Goal: Information Seeking & Learning: Understand process/instructions

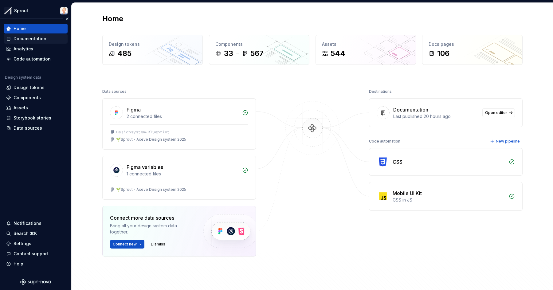
click at [39, 39] on div "Documentation" at bounding box center [30, 39] width 33 height 6
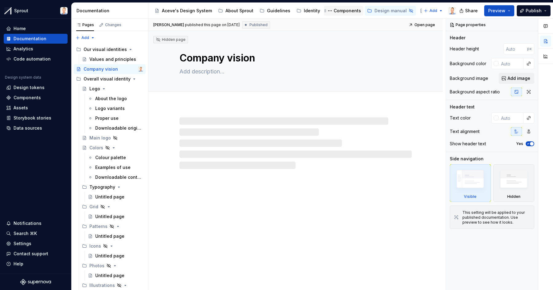
click at [334, 10] on div "Components" at bounding box center [347, 11] width 27 height 6
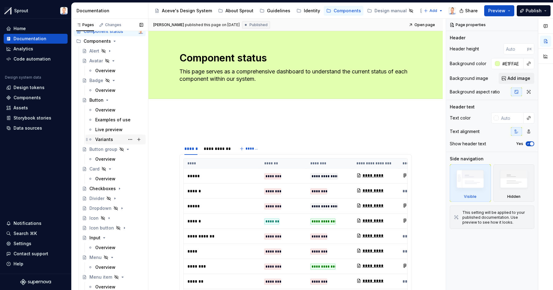
scroll to position [17, 0]
click at [109, 168] on icon "Page tree" at bounding box center [110, 169] width 5 height 5
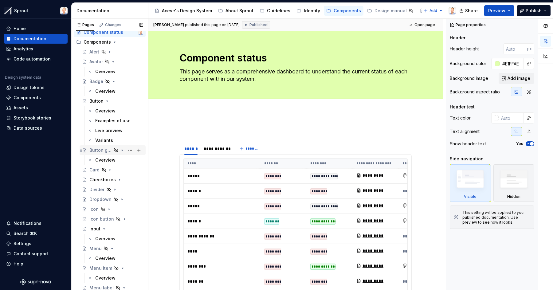
click at [123, 150] on icon "Page tree" at bounding box center [122, 150] width 5 height 5
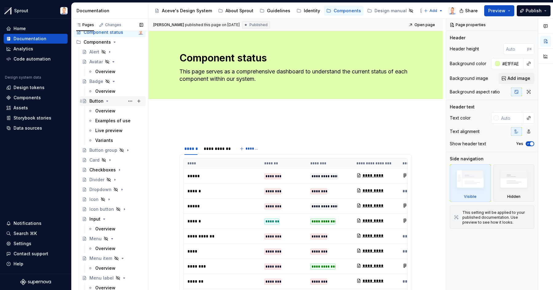
click at [108, 100] on icon "Page tree" at bounding box center [107, 101] width 5 height 5
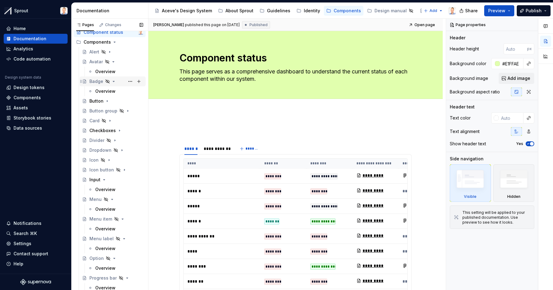
click at [113, 82] on icon "Page tree" at bounding box center [113, 81] width 5 height 5
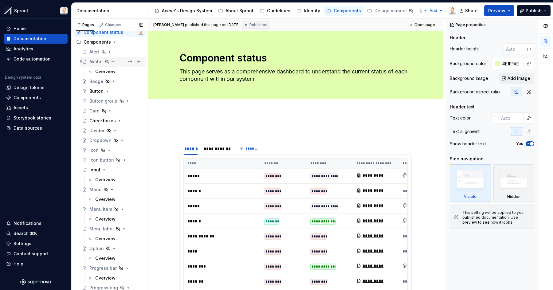
click at [112, 61] on icon "Page tree" at bounding box center [113, 61] width 5 height 5
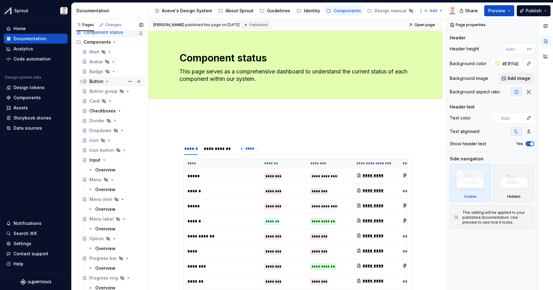
scroll to position [0, 0]
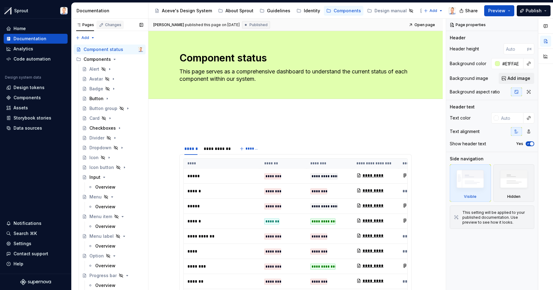
click at [108, 26] on div "Changes" at bounding box center [113, 24] width 16 height 5
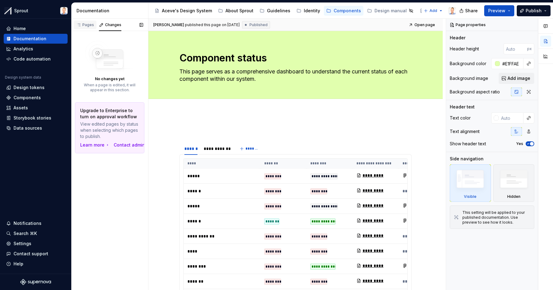
click at [89, 26] on div "Pages" at bounding box center [85, 24] width 18 height 5
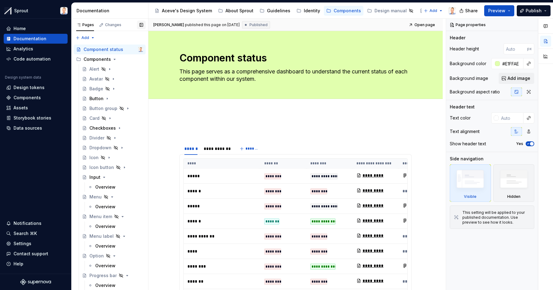
click at [142, 24] on button "button" at bounding box center [141, 25] width 9 height 9
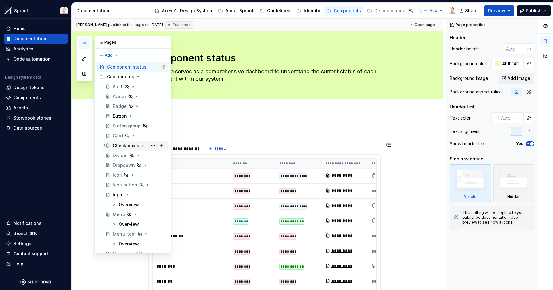
click at [127, 146] on div "Checkboxes" at bounding box center [126, 146] width 26 height 6
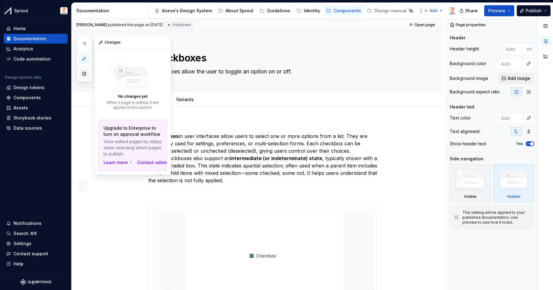
click at [84, 74] on button "button" at bounding box center [84, 73] width 11 height 11
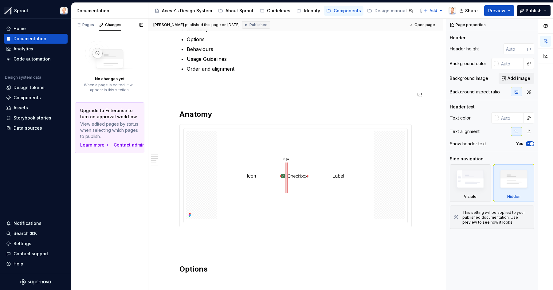
scroll to position [334, 0]
click at [512, 10] on button "Preview" at bounding box center [499, 10] width 30 height 11
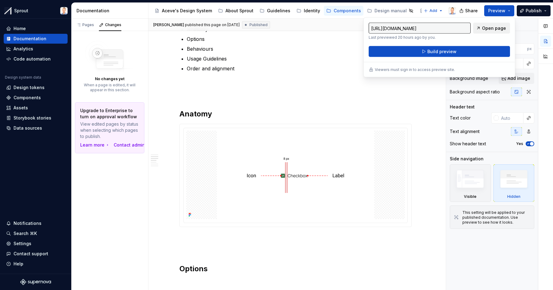
click at [495, 28] on span "Open page" at bounding box center [494, 28] width 24 height 6
type textarea "*"
click at [538, 12] on span "Publish" at bounding box center [534, 11] width 16 height 6
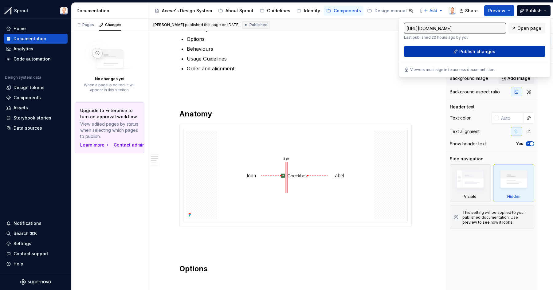
click at [481, 52] on span "Publish changes" at bounding box center [477, 52] width 36 height 6
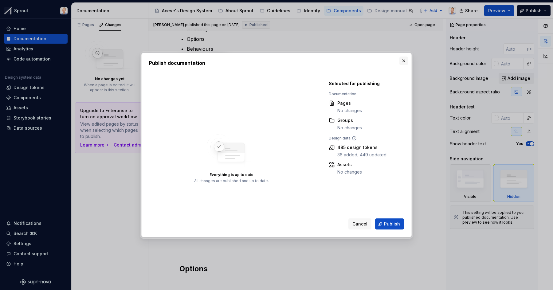
click at [404, 60] on button "button" at bounding box center [403, 61] width 9 height 9
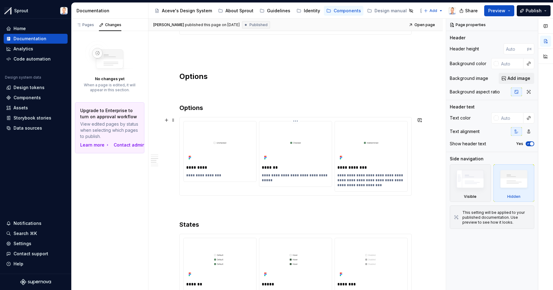
scroll to position [527, 0]
click at [242, 151] on img at bounding box center [220, 143] width 68 height 38
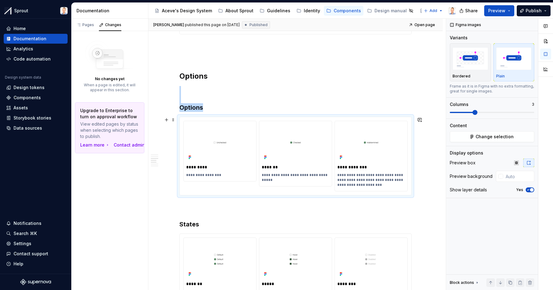
click at [422, 135] on div "**********" at bounding box center [296, 155] width 297 height 272
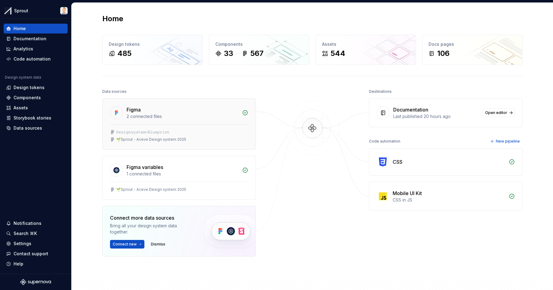
click at [226, 112] on div "Figma" at bounding box center [183, 109] width 112 height 7
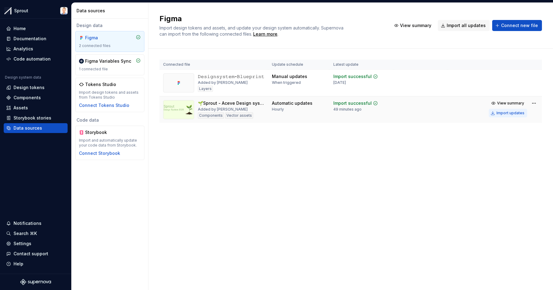
click at [498, 112] on div "Import updates" at bounding box center [511, 113] width 28 height 5
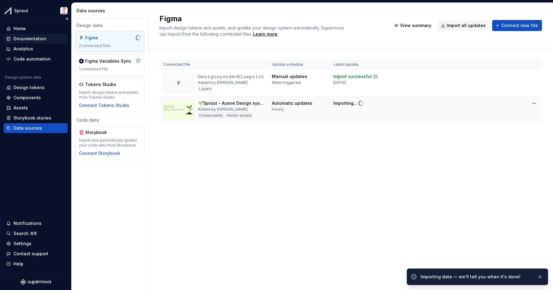
click at [37, 38] on div "Documentation" at bounding box center [30, 39] width 33 height 6
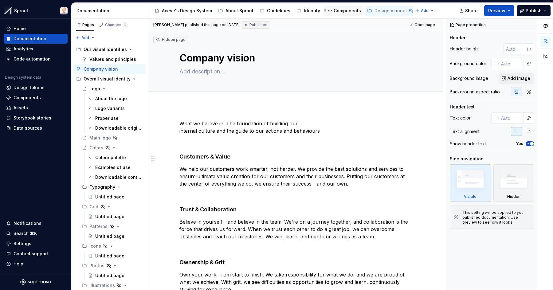
type textarea "*"
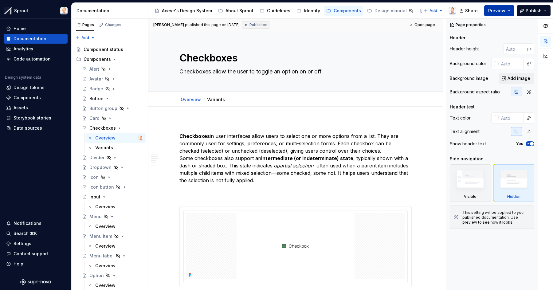
click at [507, 10] on button "Preview" at bounding box center [499, 10] width 30 height 11
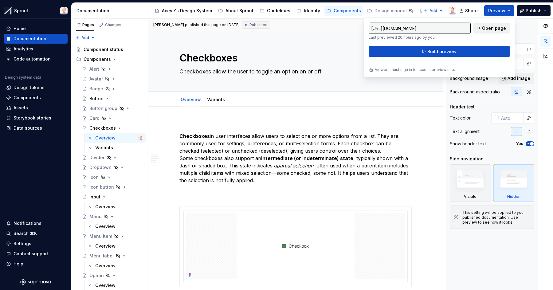
click at [491, 30] on span "Open page" at bounding box center [494, 28] width 24 height 6
click at [424, 54] on button "Build preview" at bounding box center [439, 51] width 141 height 11
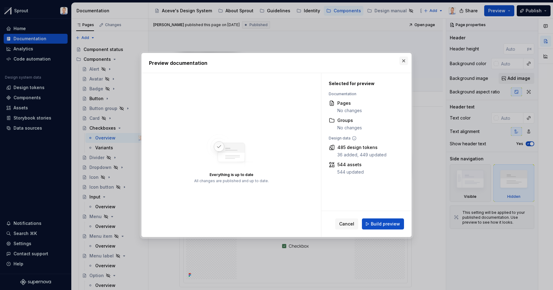
click at [404, 60] on button "button" at bounding box center [403, 61] width 9 height 9
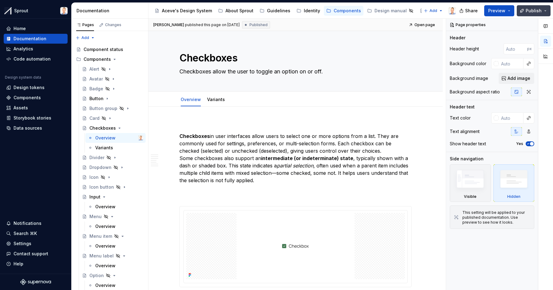
click at [530, 8] on span "Publish" at bounding box center [534, 11] width 16 height 6
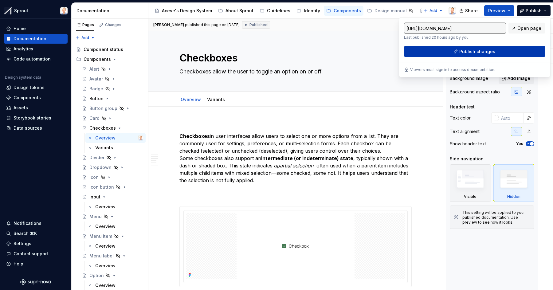
click at [491, 50] on span "Publish changes" at bounding box center [477, 52] width 36 height 6
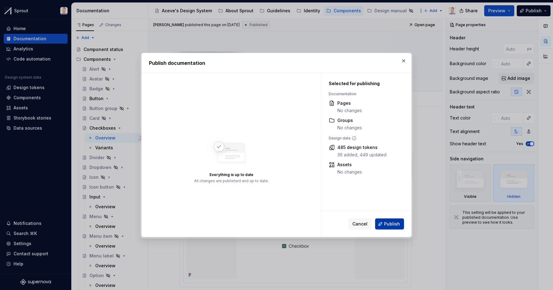
click at [392, 223] on span "Publish" at bounding box center [392, 224] width 16 height 6
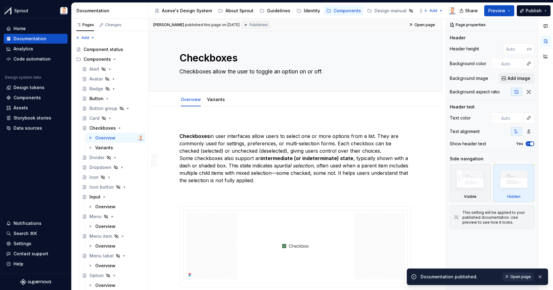
click at [516, 276] on span "Open page" at bounding box center [520, 276] width 21 height 5
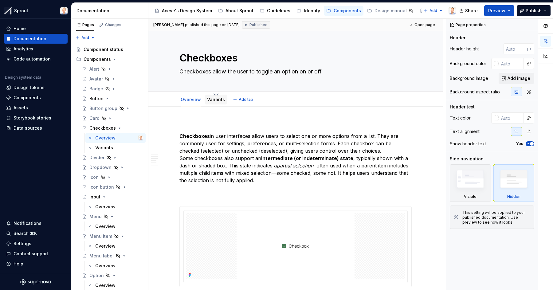
click at [214, 100] on link "Variants" at bounding box center [216, 99] width 18 height 5
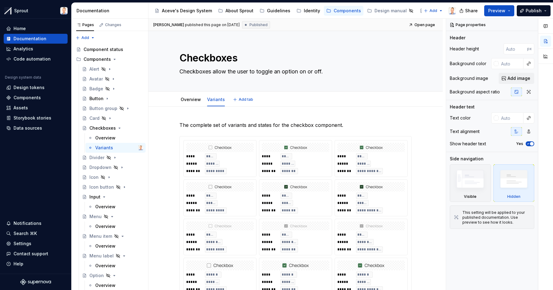
type textarea "*"
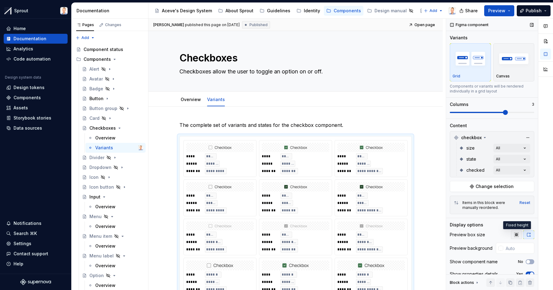
click at [515, 234] on icon "button" at bounding box center [516, 234] width 5 height 5
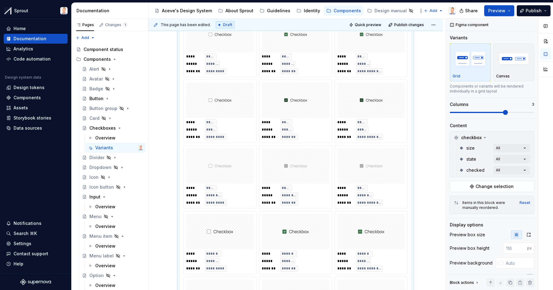
scroll to position [130, 0]
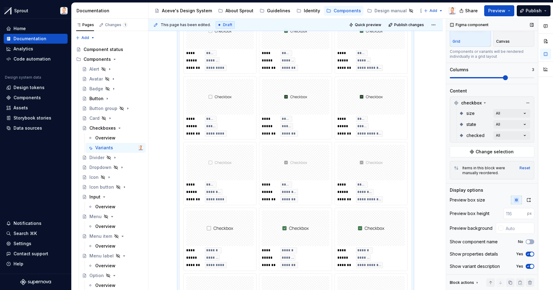
scroll to position [0, 0]
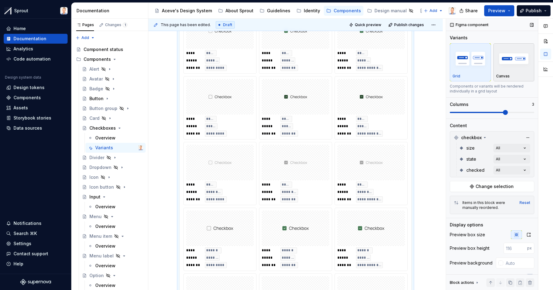
click at [507, 62] on img "button" at bounding box center [514, 58] width 36 height 22
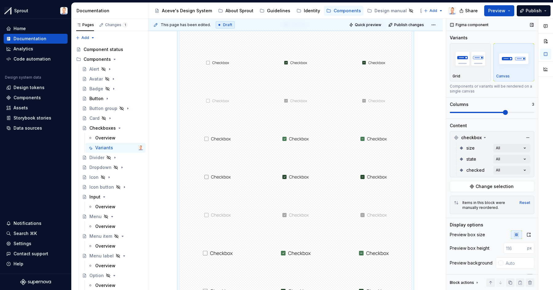
scroll to position [117, 0]
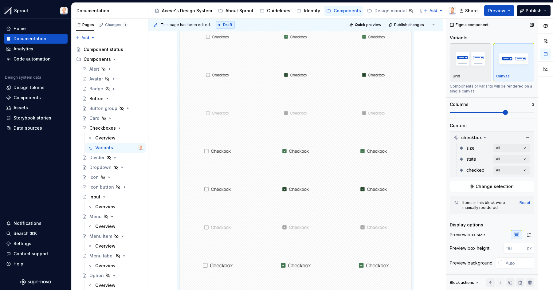
click at [470, 67] on img "button" at bounding box center [471, 58] width 36 height 22
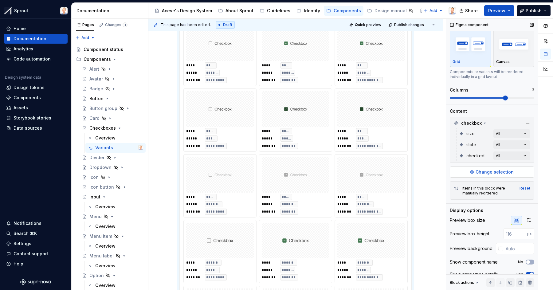
scroll to position [35, 0]
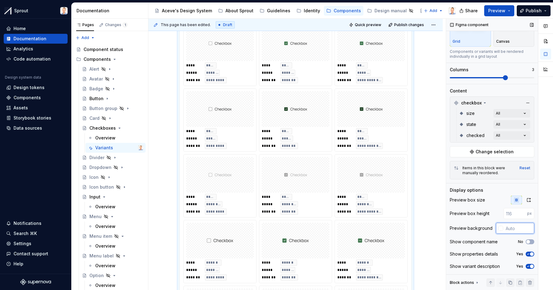
click at [507, 231] on input "text" at bounding box center [518, 228] width 31 height 11
click at [507, 228] on input "ffffff" at bounding box center [520, 228] width 30 height 11
type input "#FFFFFF"
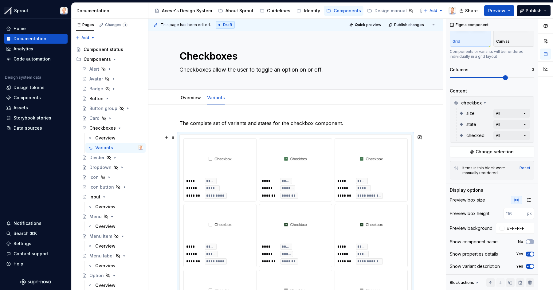
scroll to position [0, 0]
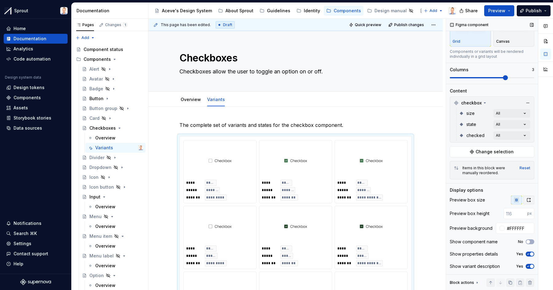
click at [530, 200] on icon "button" at bounding box center [528, 200] width 5 height 5
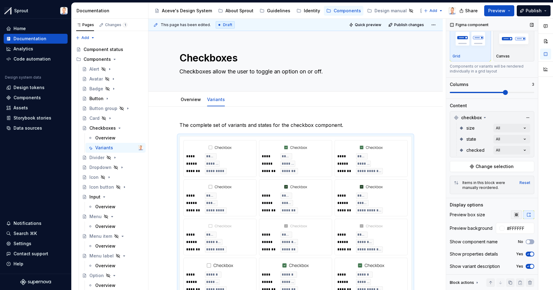
click at [517, 214] on icon "button" at bounding box center [516, 214] width 5 height 5
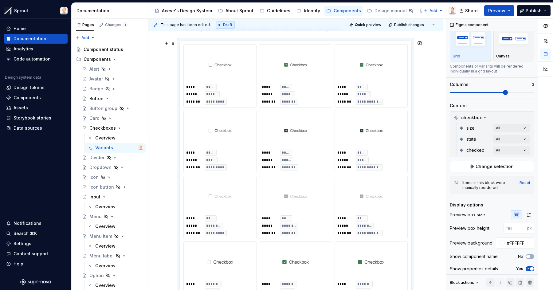
scroll to position [100, 0]
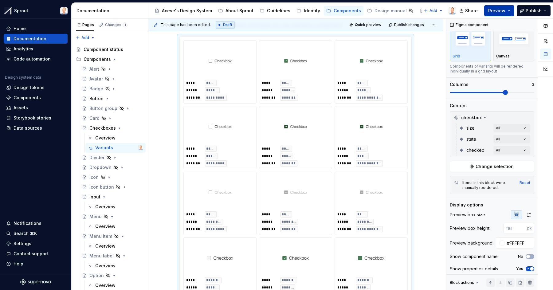
click at [498, 10] on span "Preview" at bounding box center [496, 11] width 17 height 6
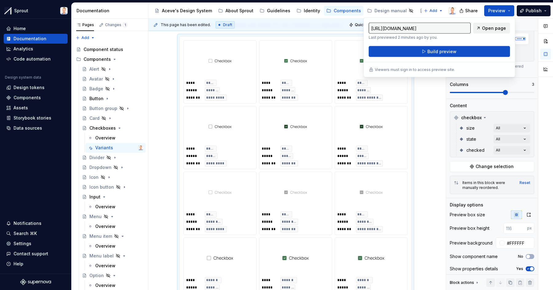
click at [488, 28] on span "Open page" at bounding box center [494, 28] width 24 height 6
click at [486, 28] on span "Open page" at bounding box center [494, 28] width 24 height 6
click at [436, 52] on span "Build preview" at bounding box center [441, 52] width 29 height 6
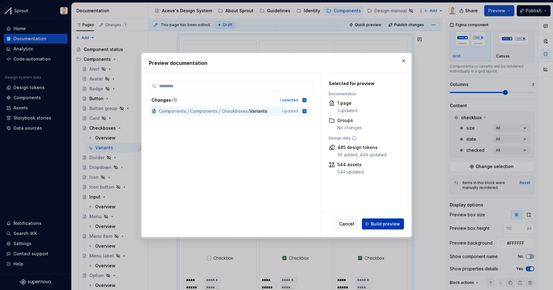
click at [386, 224] on span "Build preview" at bounding box center [385, 224] width 29 height 6
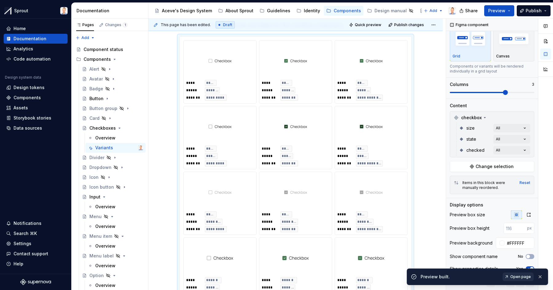
click at [517, 277] on span "Open page" at bounding box center [520, 276] width 21 height 5
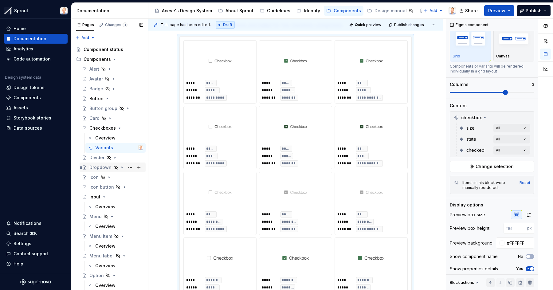
click at [120, 167] on icon "Page tree" at bounding box center [122, 167] width 5 height 5
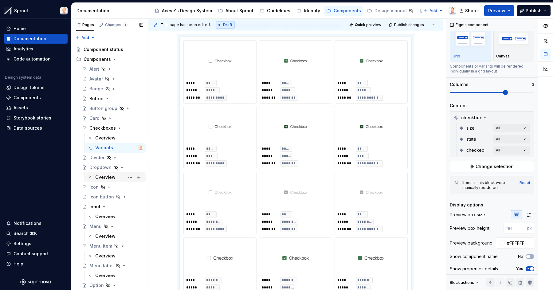
click at [106, 176] on div "Overview" at bounding box center [105, 177] width 20 height 6
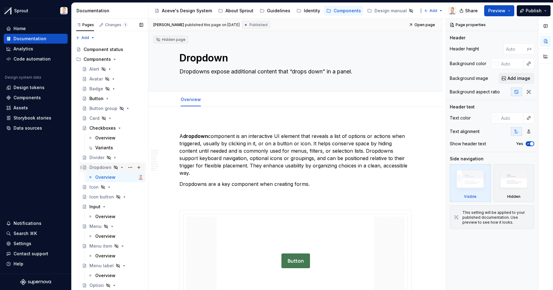
click at [120, 167] on icon "Page tree" at bounding box center [122, 167] width 5 height 5
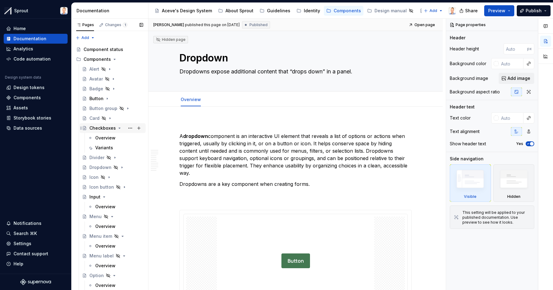
click at [117, 128] on icon "Page tree" at bounding box center [119, 128] width 5 height 5
click at [107, 184] on div "Overview" at bounding box center [119, 187] width 48 height 9
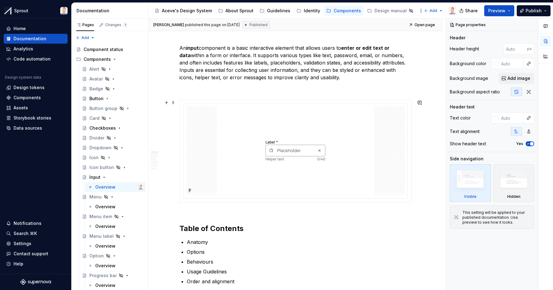
scroll to position [94, 0]
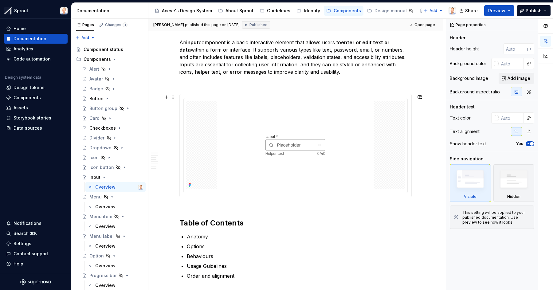
type textarea "*"
click at [310, 97] on div at bounding box center [296, 145] width 232 height 103
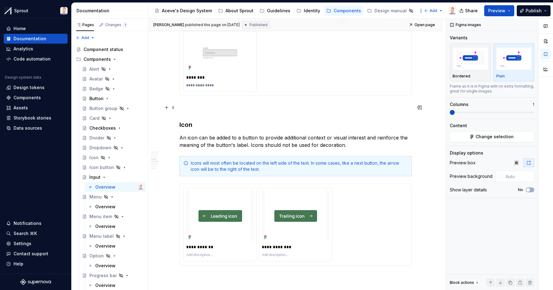
scroll to position [785, 0]
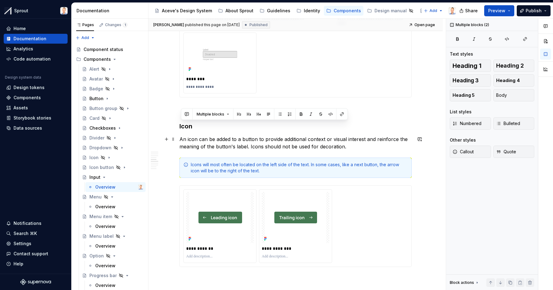
click at [250, 140] on p "An icon can be added to a button to provide additional context or visual intere…" at bounding box center [295, 143] width 232 height 15
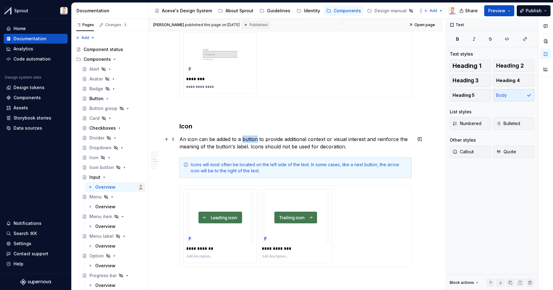
click at [250, 140] on p "An icon can be added to a button to provide additional context or visual intere…" at bounding box center [295, 143] width 232 height 15
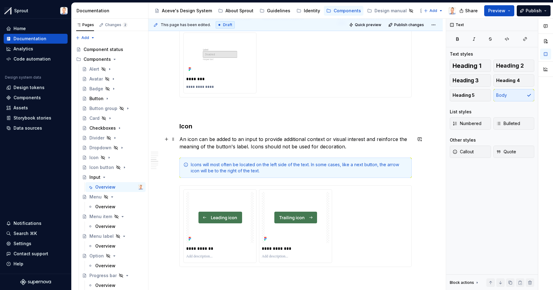
click at [226, 147] on p "An icon can be added to an input to provide additional context or visual intere…" at bounding box center [295, 143] width 232 height 15
drag, startPoint x: 226, startPoint y: 147, endPoint x: 233, endPoint y: 147, distance: 6.5
click at [233, 147] on p "An icon can be added to an input to provide additional context or visual intere…" at bounding box center [295, 143] width 232 height 15
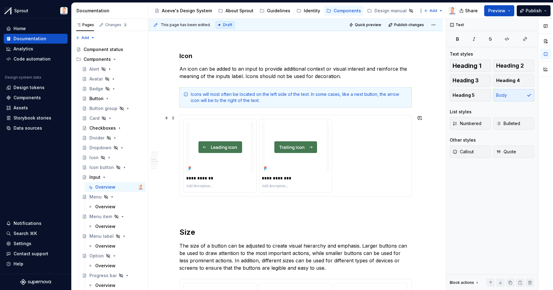
scroll to position [857, 0]
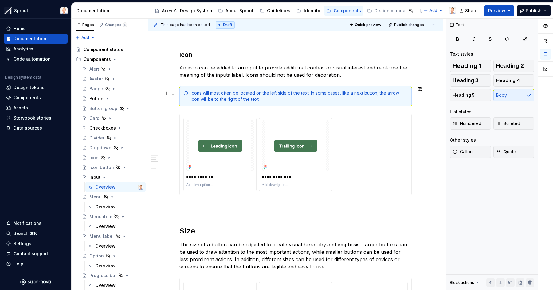
click at [263, 99] on div "Icons will most often be located on the left side of the text. In some cases, l…" at bounding box center [299, 96] width 217 height 12
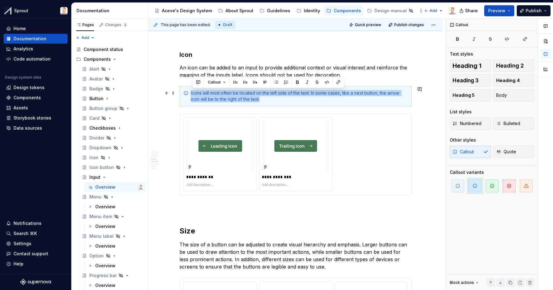
drag, startPoint x: 263, startPoint y: 99, endPoint x: 192, endPoint y: 93, distance: 71.5
click at [192, 93] on div "Icons will most often be located on the left side of the text. In some cases, l…" at bounding box center [295, 96] width 232 height 20
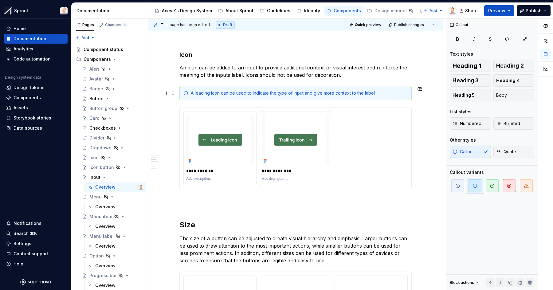
click at [221, 92] on div "A leading icon can be used to indicate the type of input and give more context …" at bounding box center [299, 93] width 217 height 6
click at [203, 92] on div "A leading icon can be used to indicate the type of input and give more context …" at bounding box center [299, 93] width 217 height 6
drag, startPoint x: 203, startPoint y: 92, endPoint x: 213, endPoint y: 92, distance: 9.8
click at [213, 92] on div "A leading icon can be used to indicate the type of input and give more context …" at bounding box center [299, 93] width 217 height 6
click at [250, 93] on div "A leading icon can be used to indicate the type of input and give more context …" at bounding box center [299, 93] width 217 height 6
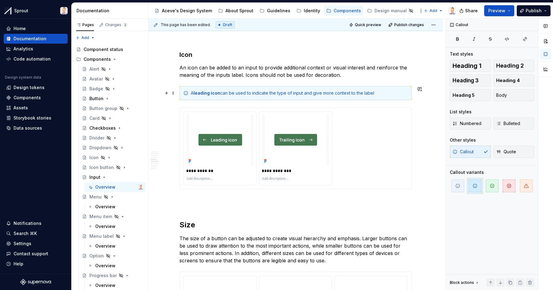
click at [380, 94] on div "A leading icon can be used to indicate the type of input and give more context …" at bounding box center [299, 93] width 217 height 6
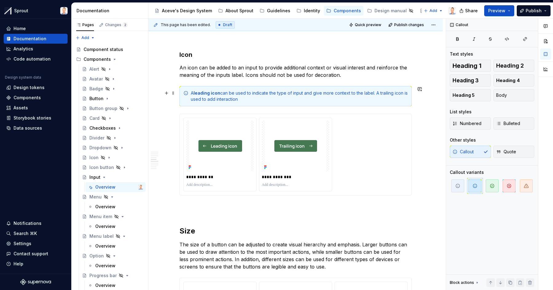
click at [210, 100] on div "A leading icon can be used to indicate the type of input and give more context …" at bounding box center [299, 96] width 217 height 12
drag, startPoint x: 210, startPoint y: 100, endPoint x: 237, endPoint y: 100, distance: 27.4
click at [237, 100] on div "A leading icon can be used to indicate the type of input and give more context …" at bounding box center [299, 96] width 217 height 12
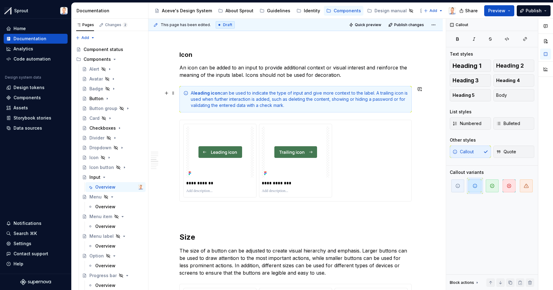
click at [386, 93] on div "A leading icon can be used to indicate the type of input and give more context …" at bounding box center [299, 99] width 217 height 18
drag, startPoint x: 386, startPoint y: 93, endPoint x: 399, endPoint y: 93, distance: 12.3
click at [399, 93] on div "A leading icon can be used to indicate the type of input and give more context …" at bounding box center [299, 99] width 217 height 18
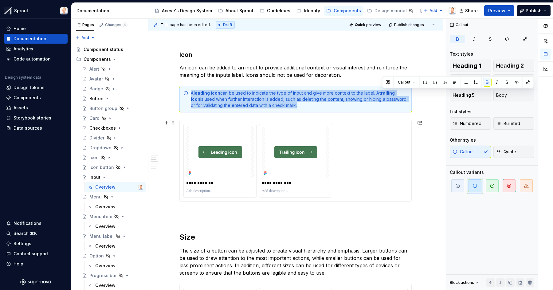
click at [330, 122] on div "**********" at bounding box center [296, 160] width 232 height 81
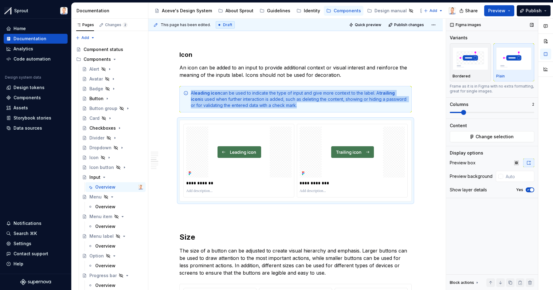
click at [465, 111] on span at bounding box center [463, 112] width 5 height 5
click at [520, 164] on button "button" at bounding box center [516, 163] width 11 height 9
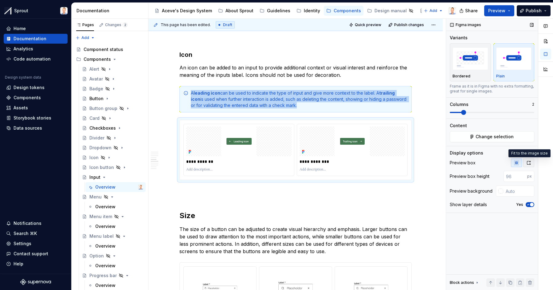
click at [530, 163] on icon "button" at bounding box center [528, 162] width 5 height 5
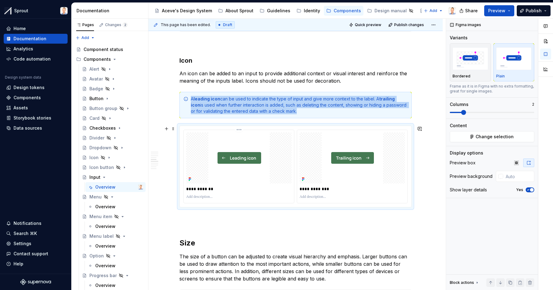
scroll to position [851, 0]
click at [248, 168] on img at bounding box center [238, 157] width 61 height 51
click at [297, 127] on div "**********" at bounding box center [296, 166] width 232 height 81
click at [293, 130] on div "**********" at bounding box center [239, 166] width 110 height 73
click at [492, 136] on span "Change selection" at bounding box center [495, 137] width 38 height 6
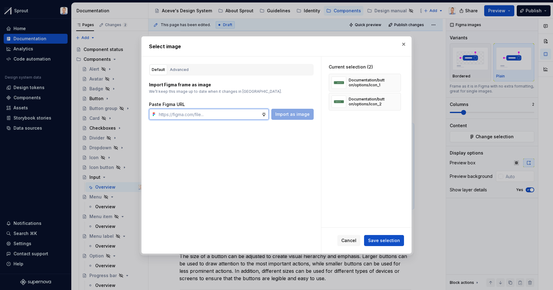
type textarea "*"
